Goal: Task Accomplishment & Management: Complete application form

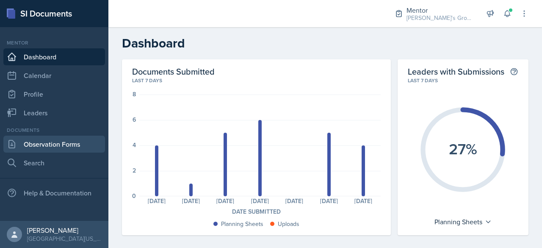
click at [61, 143] on link "Observation Forms" at bounding box center [54, 143] width 102 height 17
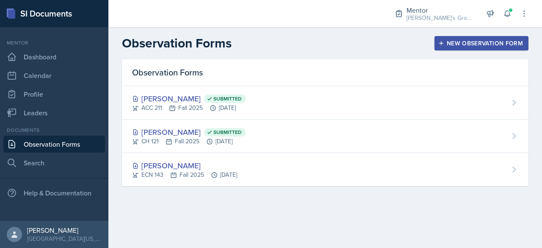
click at [500, 44] on div "New Observation Form" at bounding box center [481, 43] width 83 height 7
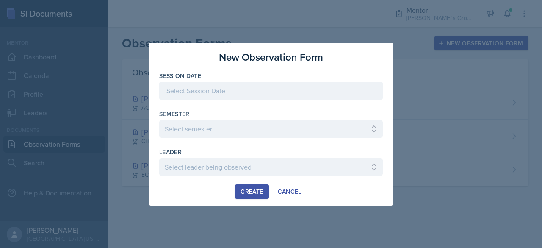
click at [293, 87] on div at bounding box center [271, 91] width 224 height 18
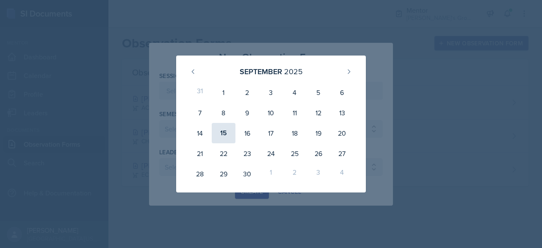
click at [228, 133] on div "15" at bounding box center [224, 133] width 24 height 20
type input "[DATE]"
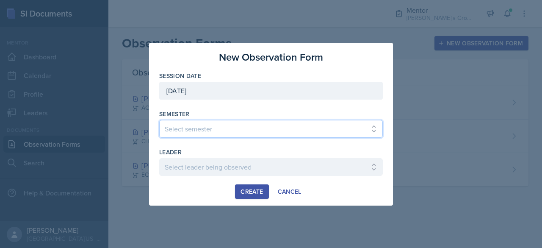
click at [249, 128] on select "Select semester All Fall 2021 Spring 2022 Fall 2022 Fall 2023 Spring 2023 Sprin…" at bounding box center [271, 129] width 224 height 18
select select "8c3db506-cd10-4819-a085-b8ca3b52d6db"
click at [159, 120] on select "Select semester All Fall 2021 Spring 2022 Fall 2022 Fall 2023 Spring 2023 Sprin…" at bounding box center [271, 129] width 224 height 18
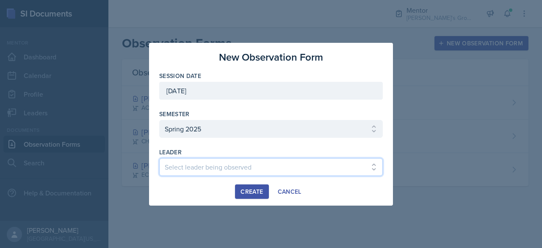
click at [223, 162] on select "Select leader being observed [PERSON_NAME] / MA 172 / [PERSON_NAME]'s Group [PE…" at bounding box center [271, 167] width 224 height 18
select select "6d394eba-2746-40b2-a62d-34b3dfcdab49"
click at [159, 158] on select "Select leader being observed [PERSON_NAME] / MA 172 / [PERSON_NAME]'s Group [PE…" at bounding box center [271, 167] width 224 height 18
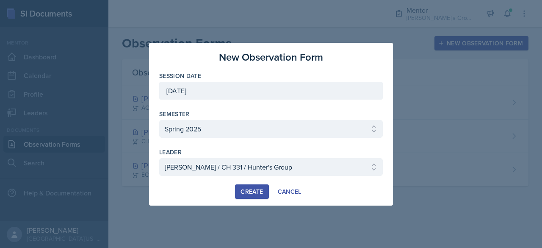
click at [251, 186] on button "Create" at bounding box center [251, 191] width 33 height 14
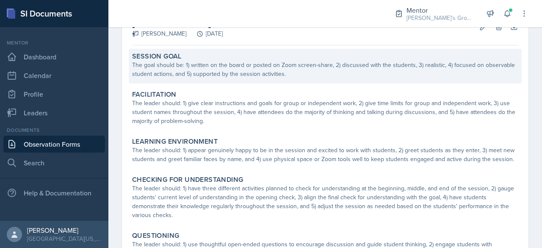
scroll to position [54, 0]
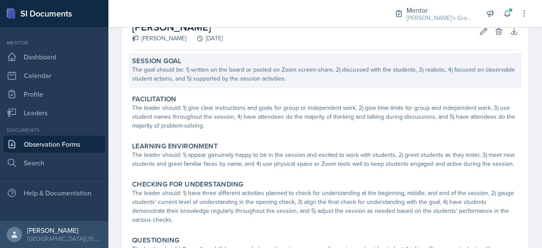
click at [221, 80] on div "The goal should be: 1) written on the board or posted on Zoom screen-share, 2) …" at bounding box center [325, 74] width 386 height 18
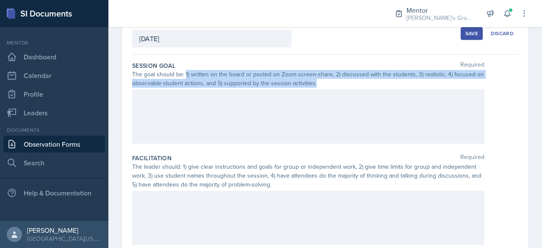
drag, startPoint x: 185, startPoint y: 73, endPoint x: 318, endPoint y: 85, distance: 134.3
click at [318, 85] on div "The goal should be: 1) written on the board or posted on Zoom screen-share, 2) …" at bounding box center [308, 79] width 352 height 18
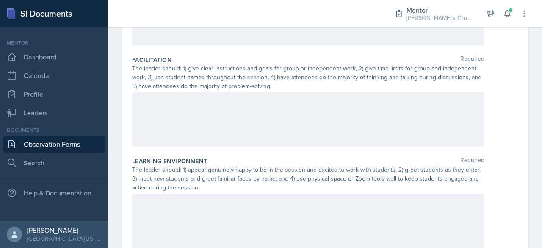
scroll to position [152, 0]
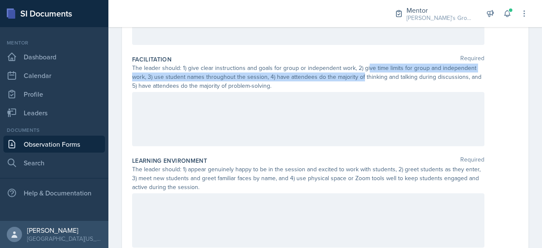
drag, startPoint x: 361, startPoint y: 73, endPoint x: 366, endPoint y: 69, distance: 6.6
click at [366, 69] on div "The leader should: 1) give clear instructions and goals for group or independen…" at bounding box center [308, 77] width 352 height 27
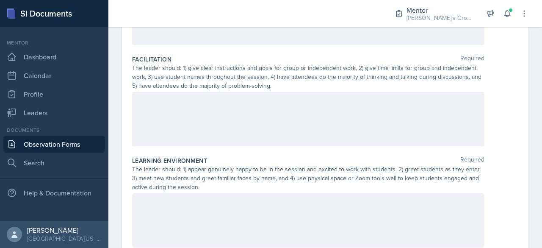
click at [351, 82] on div "The leader should: 1) give clear instructions and goals for group or independen…" at bounding box center [308, 77] width 352 height 27
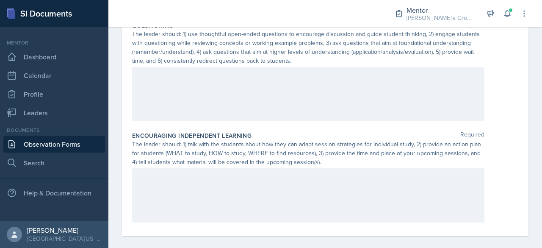
scroll to position [506, 0]
